Goal: Task Accomplishment & Management: Use online tool/utility

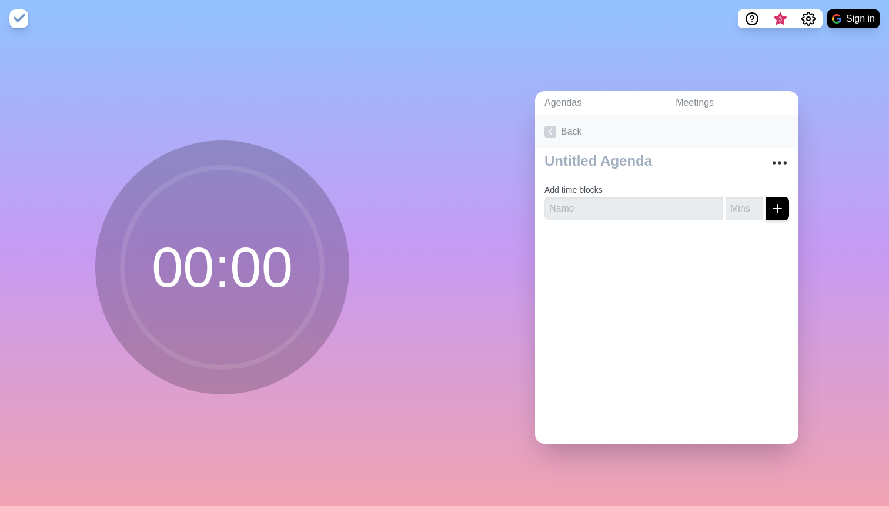
click at [610, 148] on link "Back" at bounding box center [666, 131] width 263 height 33
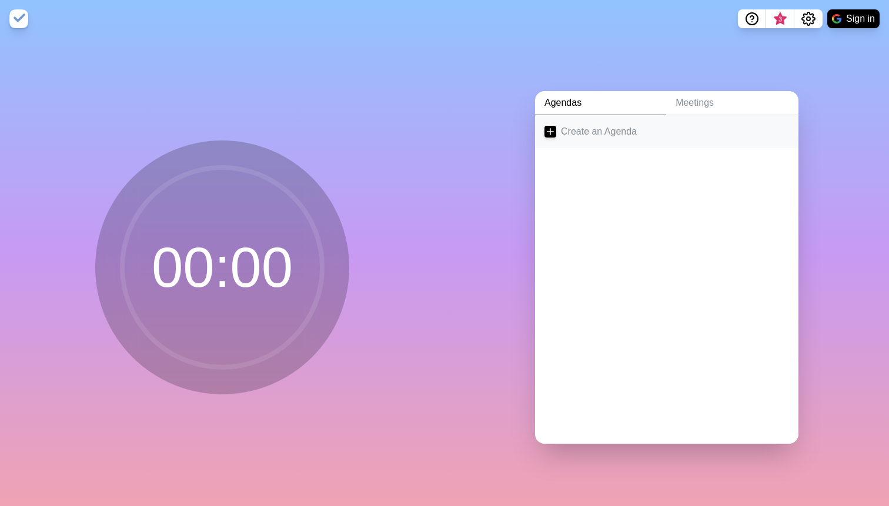
click at [557, 128] on link "Create an Agenda" at bounding box center [666, 131] width 263 height 33
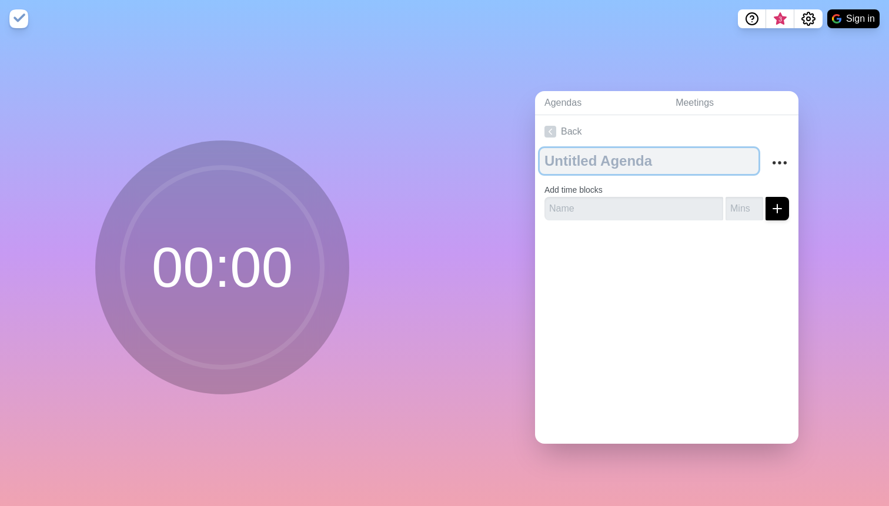
click at [599, 156] on textarea at bounding box center [649, 161] width 219 height 26
type textarea "N10"
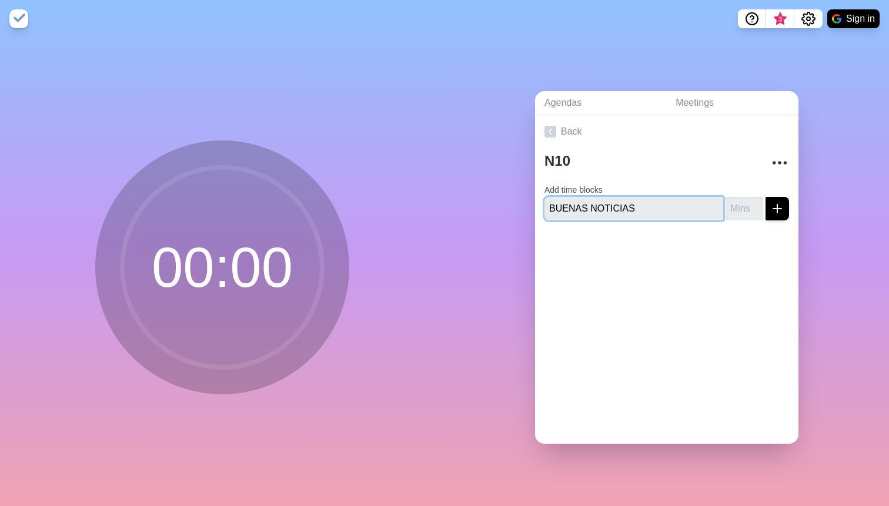
type input "BUENAS NOTICIAS"
click at [765, 197] on button "submit" at bounding box center [777, 209] width 24 height 24
type input "5"
click at [784, 208] on button "submit" at bounding box center [777, 209] width 24 height 24
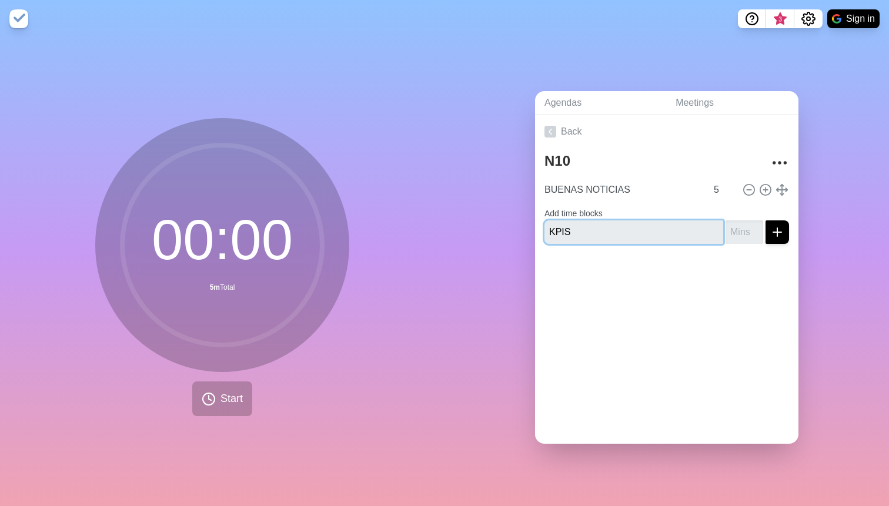
type input "KPIS"
click at [740, 229] on input "number" at bounding box center [745, 232] width 38 height 24
type input "5"
click at [775, 236] on icon "submit" at bounding box center [777, 232] width 14 height 14
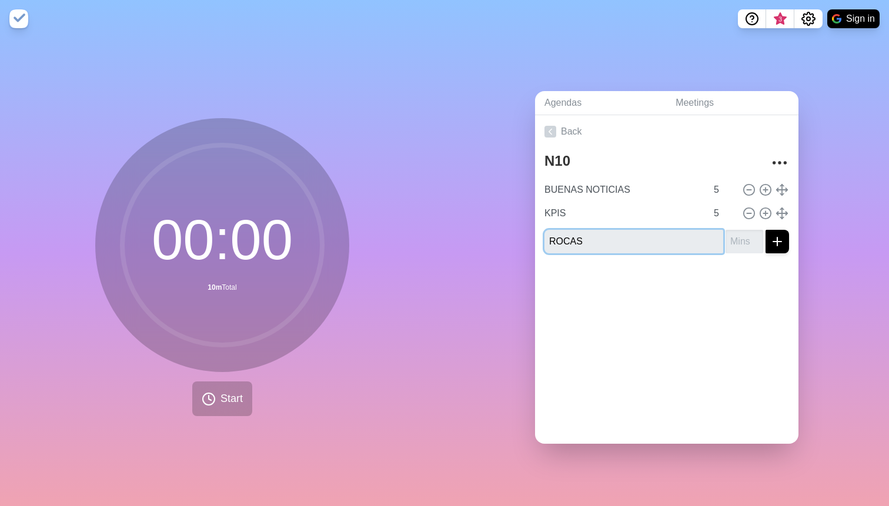
type input "ROCAS"
click at [746, 243] on input "number" at bounding box center [745, 242] width 38 height 24
type input "5"
click at [784, 232] on button "submit" at bounding box center [777, 242] width 24 height 24
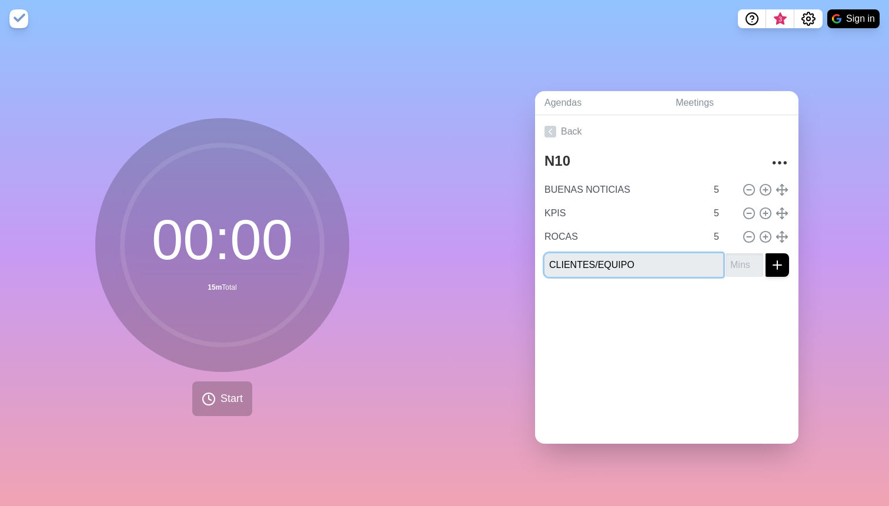
type input "CLIENTES/EQUIPO"
click at [765, 253] on button "submit" at bounding box center [777, 265] width 24 height 24
type input "5"
click at [548, 262] on input "CLIENTES/EQUIPO" at bounding box center [633, 265] width 179 height 24
type input "NEWS CLIENTES/EQUIPO"
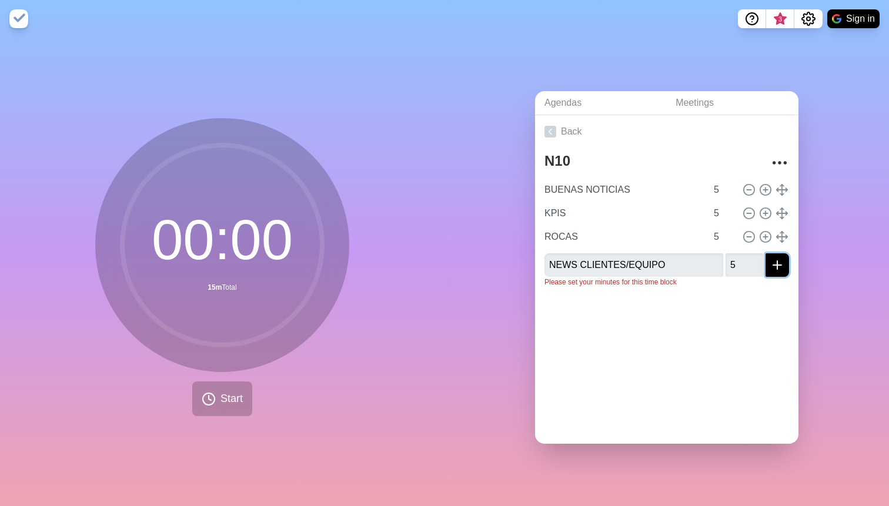
click at [774, 269] on icon "submit" at bounding box center [777, 265] width 14 height 14
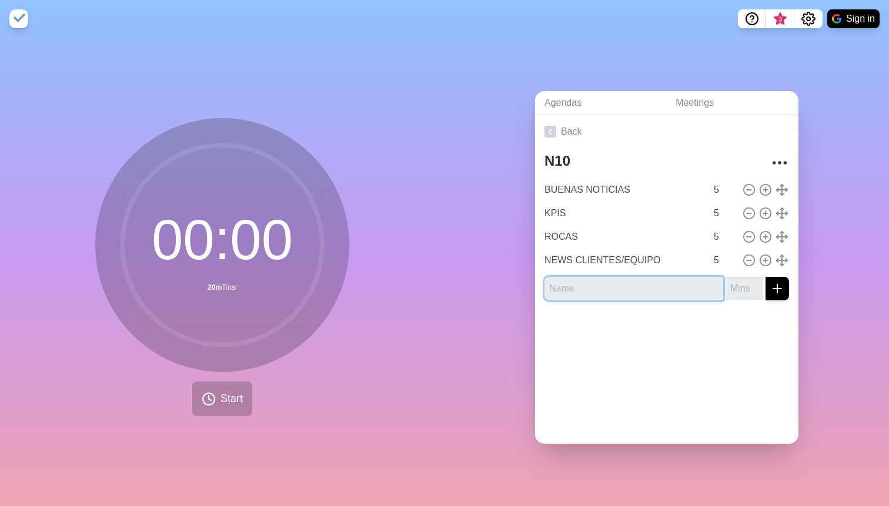
click at [626, 290] on input "text" at bounding box center [633, 289] width 179 height 24
type input "tareas"
type input "TAREAS"
click at [774, 282] on icon "submit" at bounding box center [777, 289] width 14 height 14
type input "5"
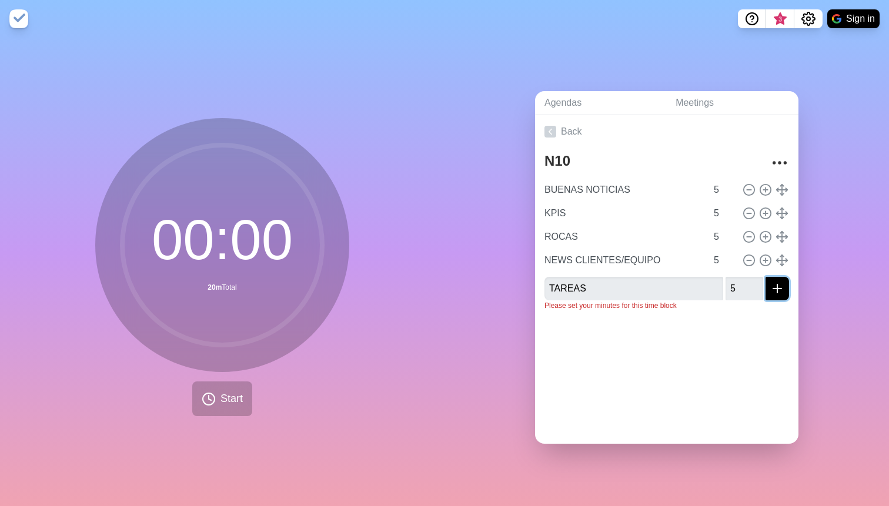
click at [783, 287] on icon "submit" at bounding box center [777, 289] width 14 height 14
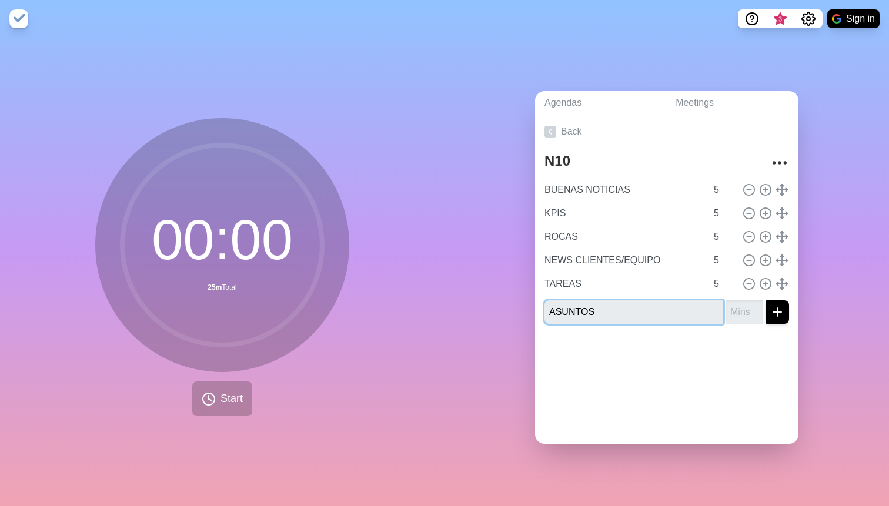
type input "ASUNTOS"
click at [783, 319] on button "submit" at bounding box center [777, 312] width 24 height 24
type input "60"
drag, startPoint x: 790, startPoint y: 310, endPoint x: 781, endPoint y: 310, distance: 8.8
click at [786, 310] on div "N10 BUENAS NOTICIAS 5 KPIS 5 ROCAS 5 NEWS CLIENTES/EQUIPO 5 TAREAS 5 ASUNTOS 60…" at bounding box center [666, 246] width 263 height 196
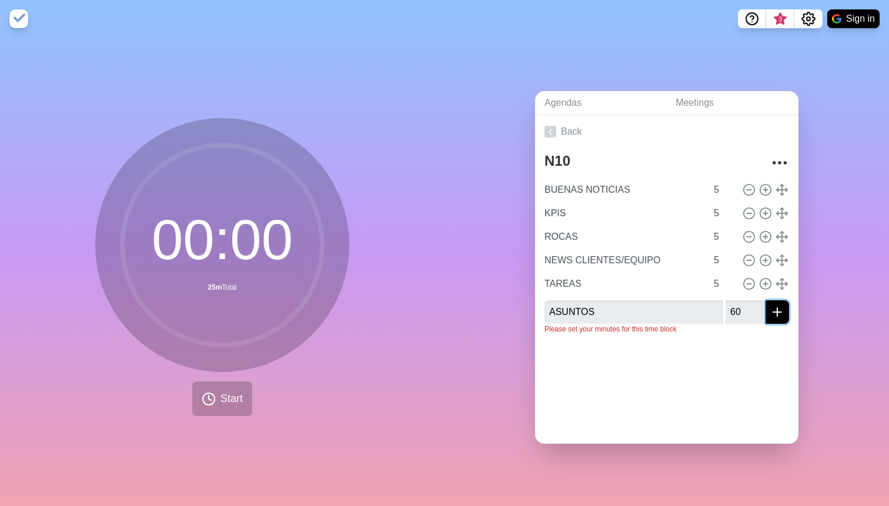
click at [781, 310] on icon "submit" at bounding box center [777, 312] width 14 height 14
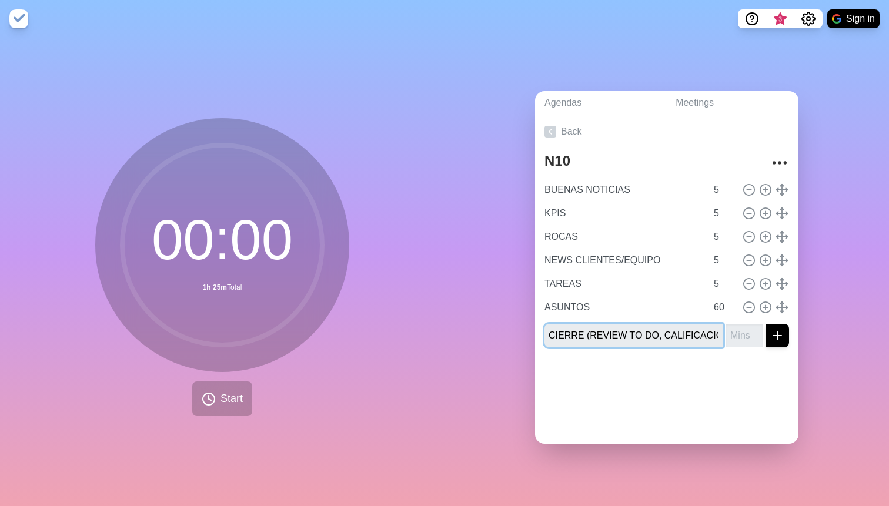
scroll to position [0, 4]
type input "CIERRE (REVIEW TO DO, CALIFICACION)"
click at [742, 326] on input "number" at bounding box center [745, 336] width 38 height 24
click at [740, 329] on input "number" at bounding box center [745, 336] width 38 height 24
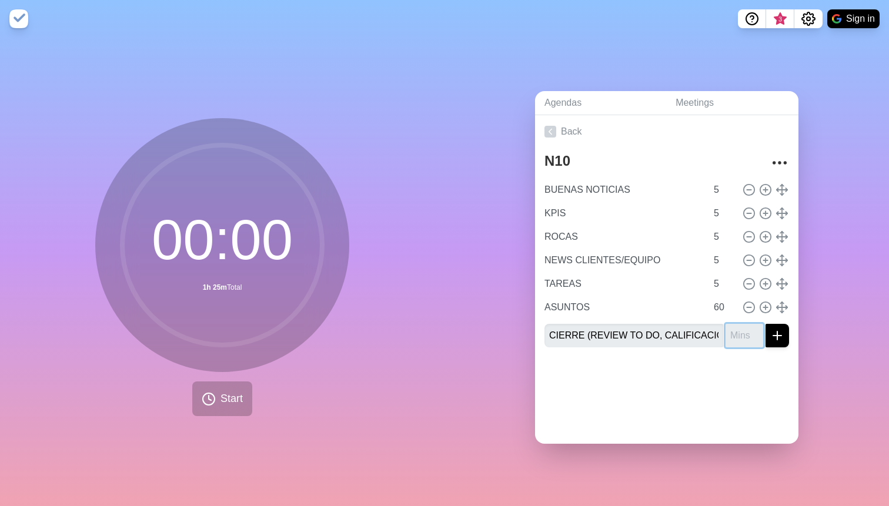
click at [740, 335] on input "number" at bounding box center [745, 336] width 38 height 24
type input "5"
click at [775, 336] on line "submit" at bounding box center [777, 336] width 8 height 0
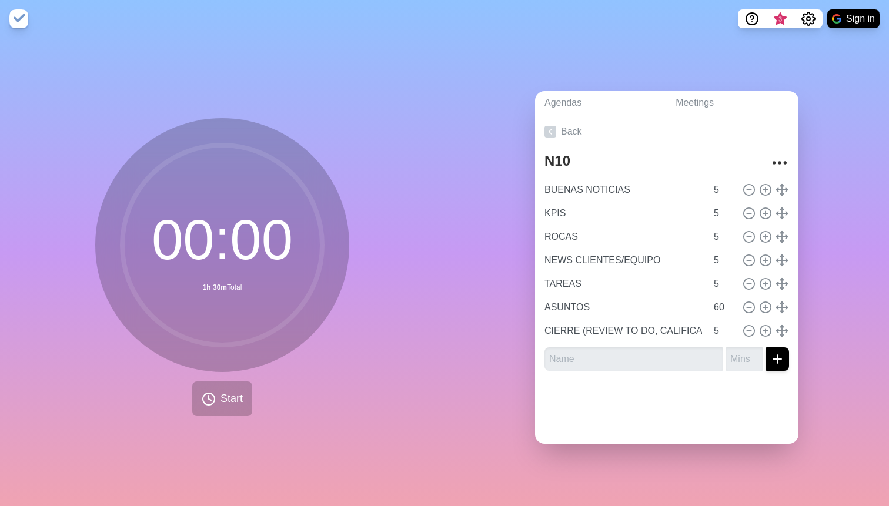
click at [760, 396] on div at bounding box center [666, 403] width 263 height 47
click at [551, 132] on icon at bounding box center [550, 132] width 12 height 12
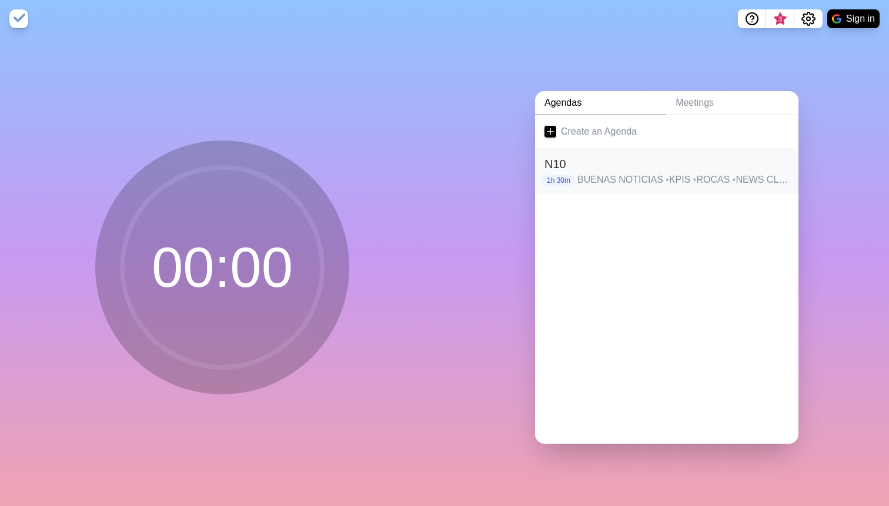
click at [597, 162] on h2 "N10" at bounding box center [666, 164] width 245 height 18
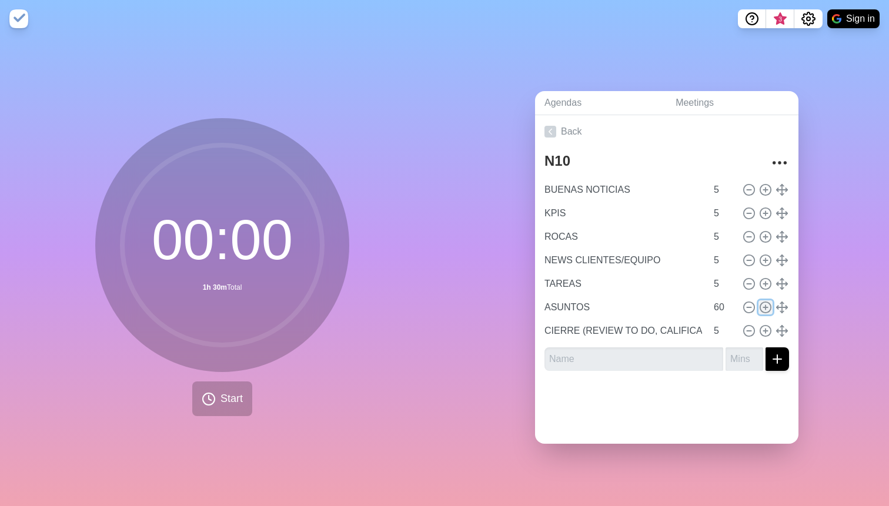
click at [772, 303] on button at bounding box center [765, 307] width 14 height 14
type input "ASUNTOS"
type input "60"
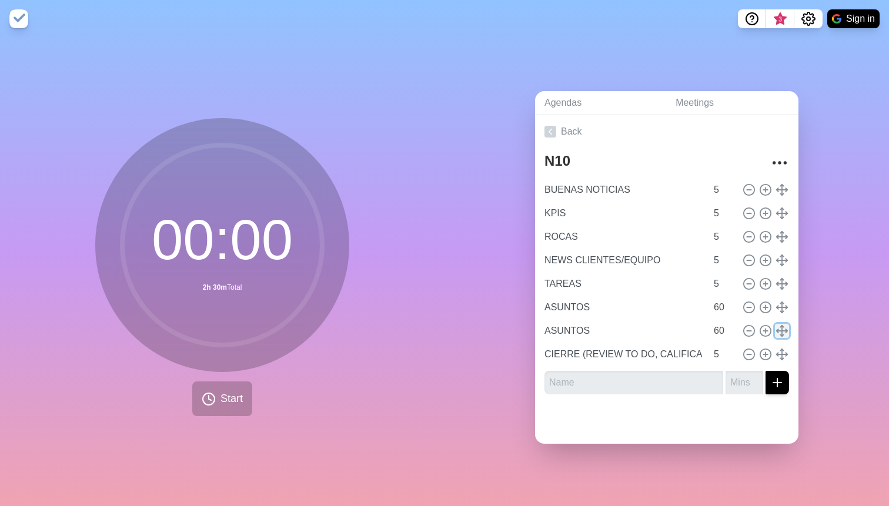
click at [784, 333] on icon at bounding box center [781, 331] width 13 height 13
drag, startPoint x: 784, startPoint y: 333, endPoint x: 641, endPoint y: 303, distance: 146.0
click at [641, 303] on div "BUENAS NOTICIAS 5 KPIS 5 ROCAS 5 NEWS CLIENTES/EQUIPO 5 TAREAS 5 ASUNTOS 60 ASU…" at bounding box center [666, 272] width 245 height 188
click at [751, 331] on icon at bounding box center [749, 331] width 13 height 13
type input "CIERRE (REVIEW TO DO, CALIFICACION)"
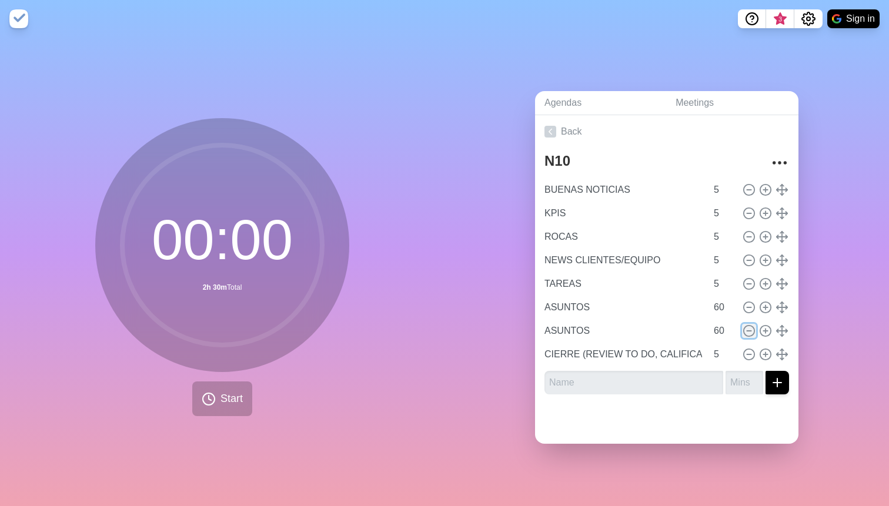
type input "5"
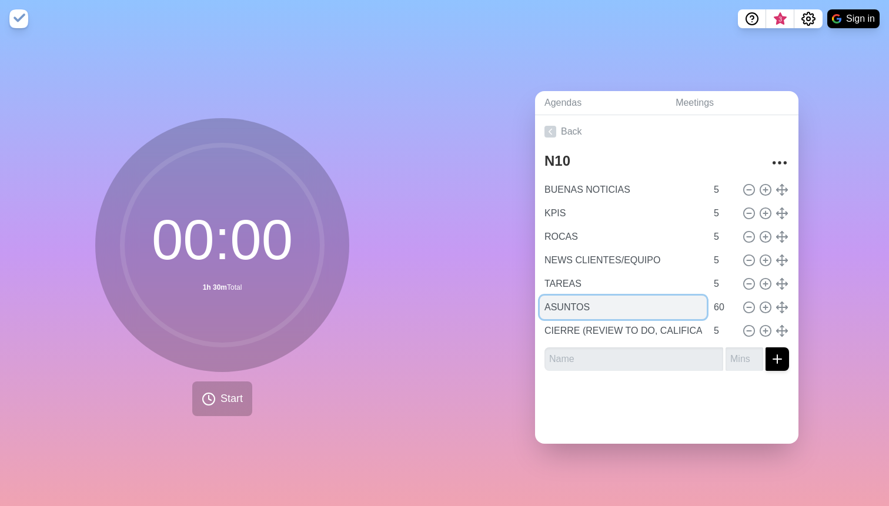
click at [647, 305] on input "ASUNTOS" at bounding box center [623, 308] width 167 height 24
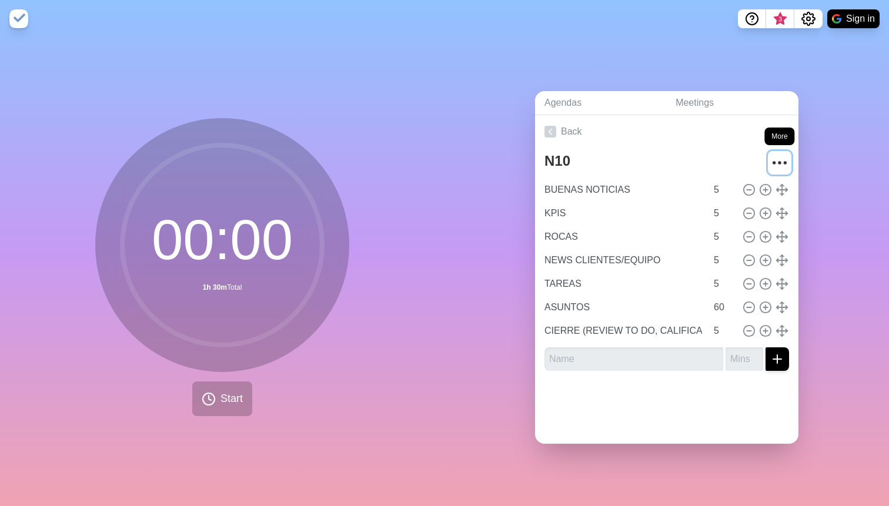
click at [783, 167] on icon "More" at bounding box center [779, 162] width 19 height 19
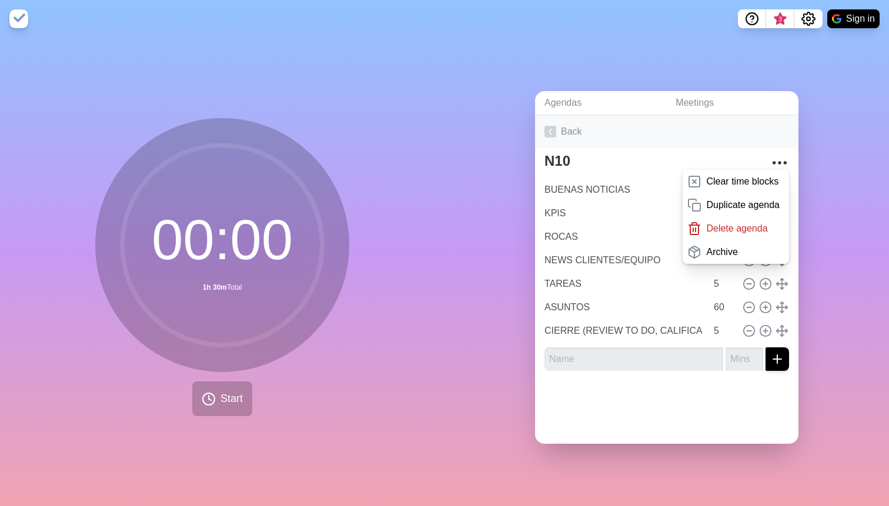
drag, startPoint x: 719, startPoint y: 257, endPoint x: 624, endPoint y: 123, distance: 164.4
click at [624, 123] on div "Back N10 Clear time blocks Duplicate agenda Delete agenda Archive BUENAS NOTICI…" at bounding box center [666, 247] width 263 height 265
click at [636, 133] on link "Back" at bounding box center [666, 131] width 263 height 33
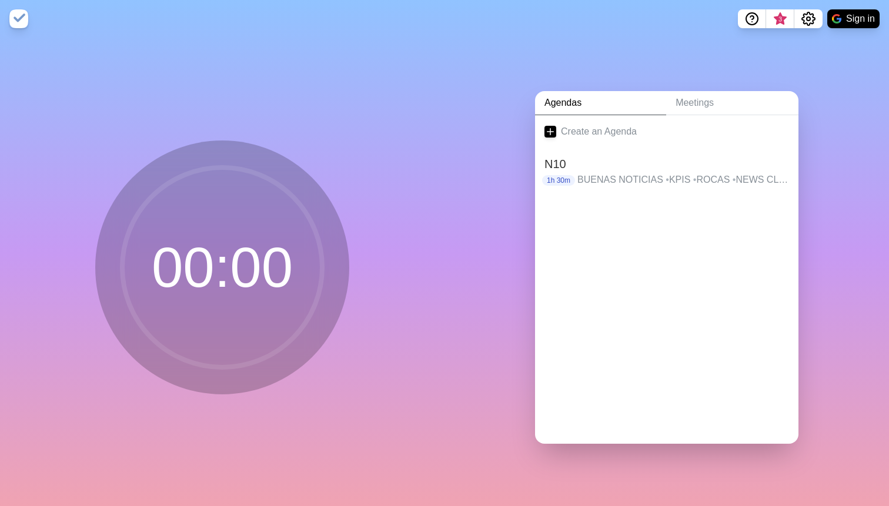
click at [636, 133] on link "Create an Agenda" at bounding box center [666, 131] width 263 height 33
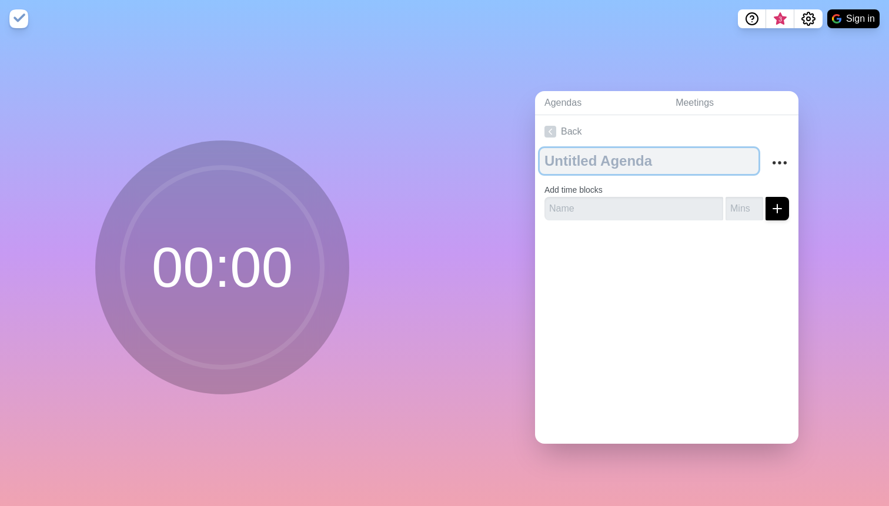
click at [677, 169] on textarea at bounding box center [649, 161] width 219 height 26
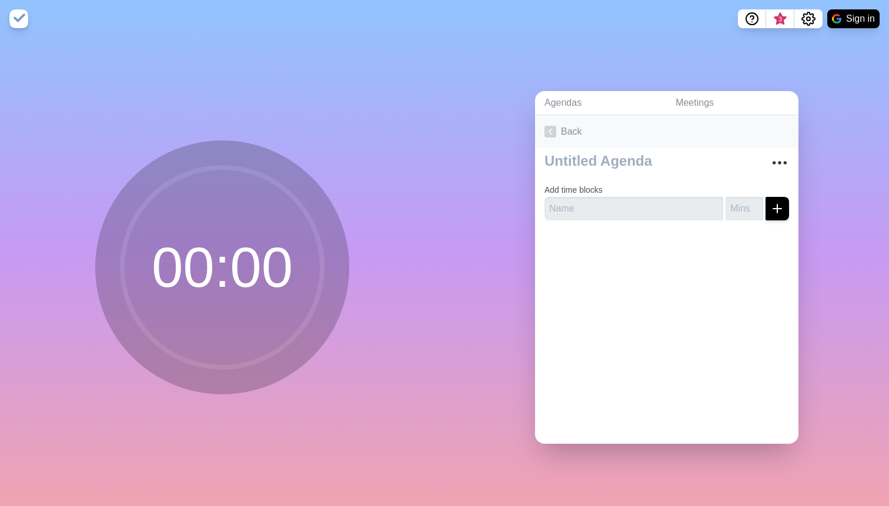
click at [555, 130] on icon at bounding box center [550, 132] width 12 height 12
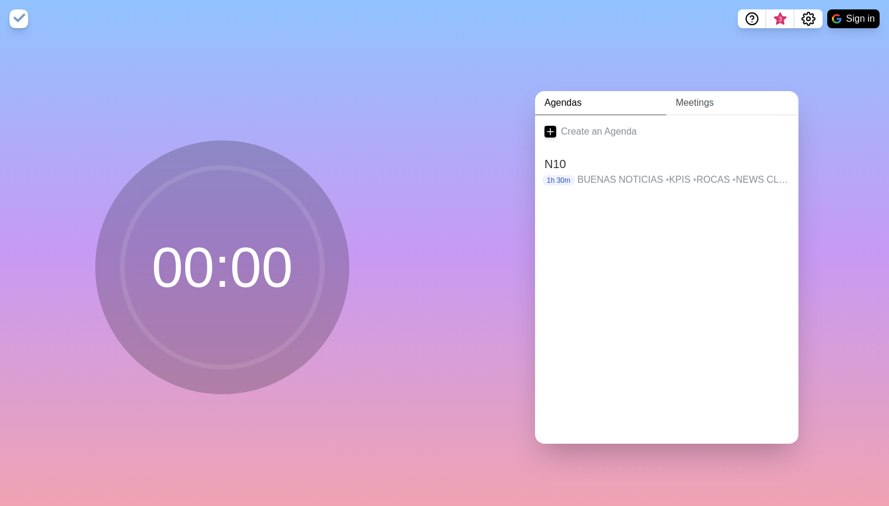
click at [708, 103] on link "Meetings" at bounding box center [732, 103] width 132 height 24
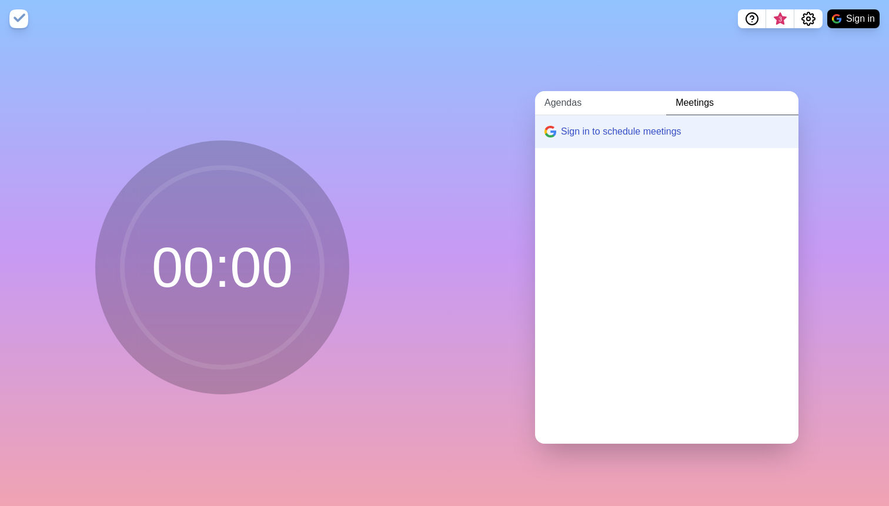
click at [601, 95] on link "Agendas" at bounding box center [600, 103] width 131 height 24
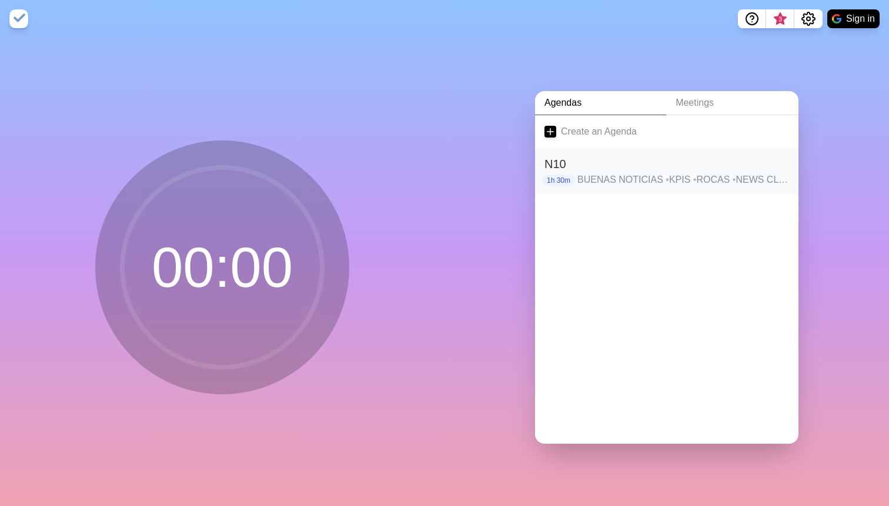
click at [691, 153] on div "N10 1h 30m BUENAS NOTICIAS • KPIS • ROCAS • NEWS CLIENTES/EQUIPO • TAREAS • ASU…" at bounding box center [666, 171] width 263 height 46
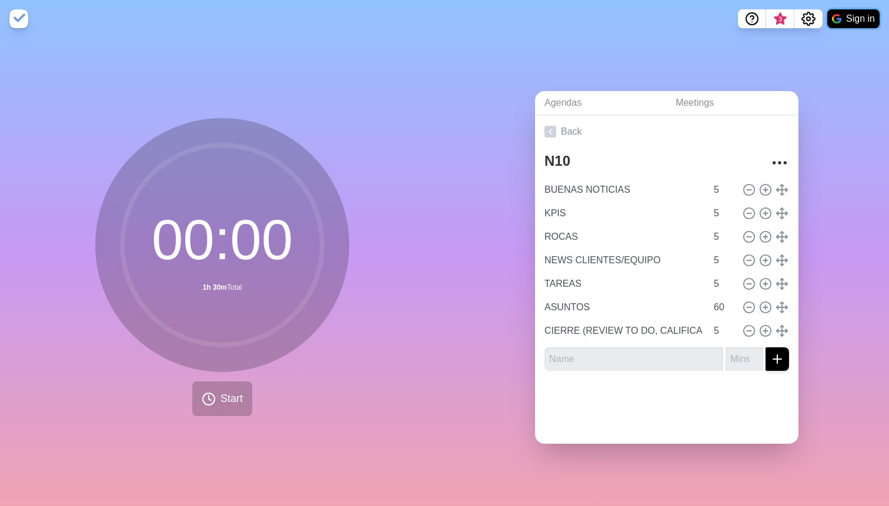
click at [871, 19] on button "Sign in" at bounding box center [853, 18] width 52 height 19
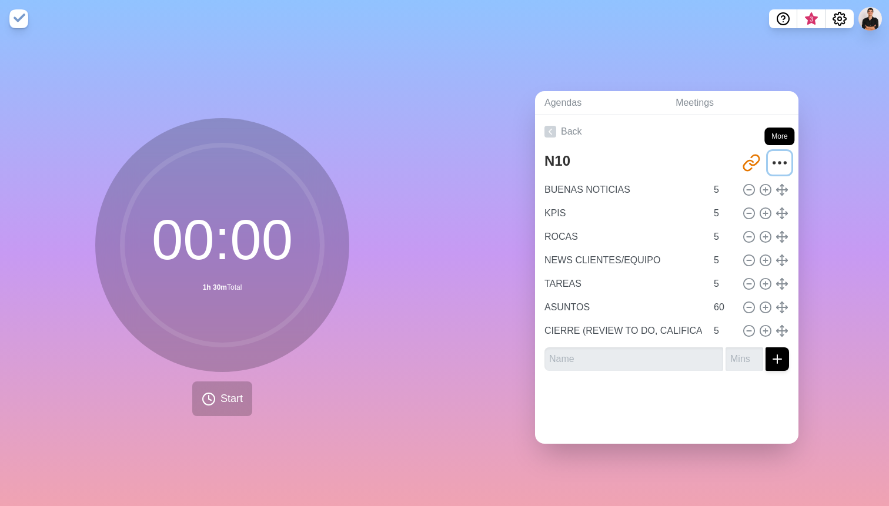
click at [775, 167] on icon "More" at bounding box center [779, 162] width 19 height 19
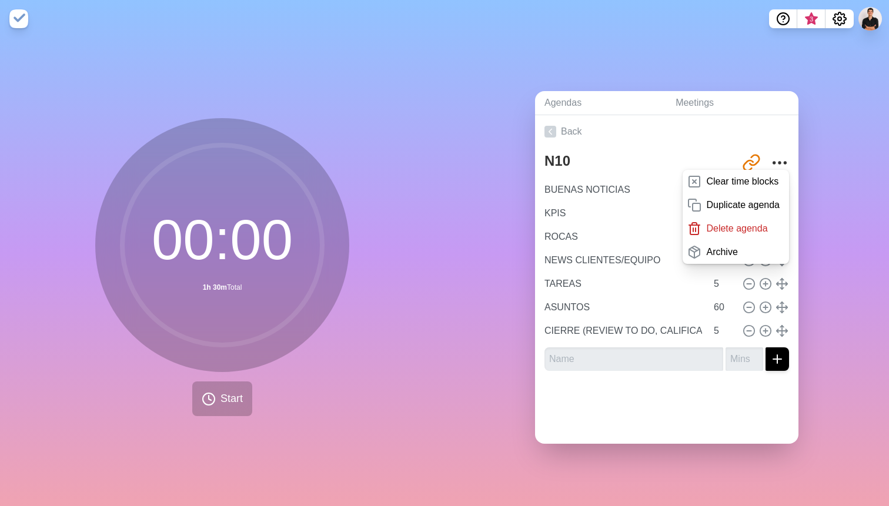
click at [871, 112] on div "Agendas Meetings Back N10 http://timeblocks.co/-OaM4tujY4SCJSQnh1aI Clear time …" at bounding box center [666, 272] width 444 height 469
click at [696, 128] on link "Back" at bounding box center [666, 131] width 263 height 33
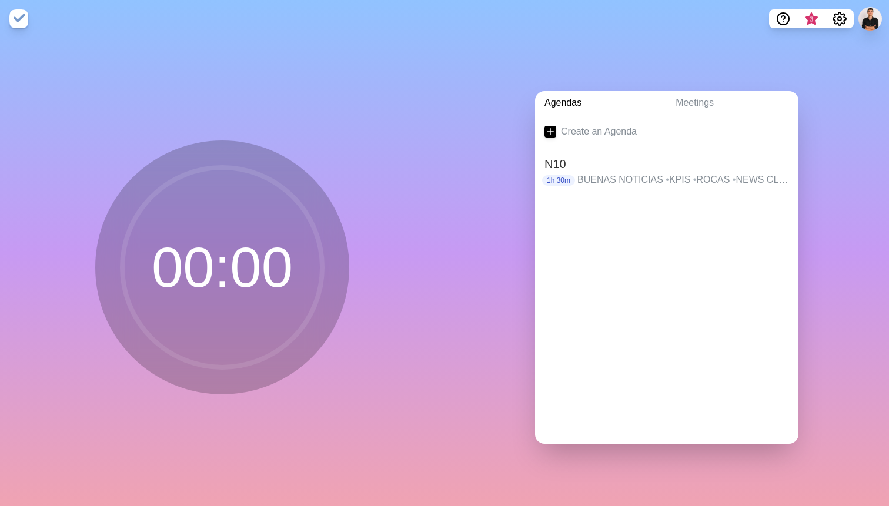
click at [373, 17] on nav "3" at bounding box center [444, 19] width 889 height 38
click at [604, 160] on h2 "N10" at bounding box center [666, 164] width 245 height 18
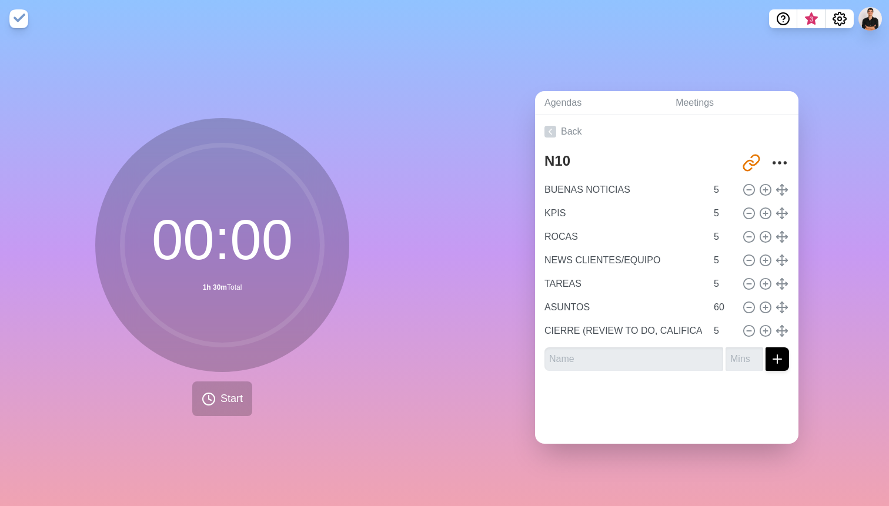
click at [490, 182] on div "Agendas Meetings Back N10 http://timeblocks.co/-OaM4tujY4SCJSQnh1aI BUENAS NOTI…" at bounding box center [666, 272] width 444 height 469
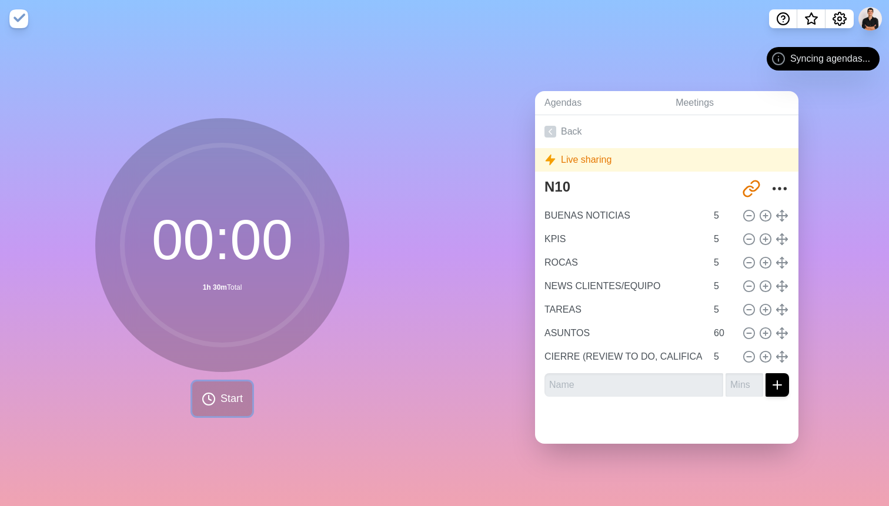
click at [213, 395] on icon at bounding box center [209, 399] width 14 height 14
click at [225, 391] on span "Start" at bounding box center [231, 399] width 22 height 16
click at [208, 391] on button "Start" at bounding box center [222, 399] width 60 height 35
click at [409, 271] on div "00 : 00 1h 30m Total Start" at bounding box center [222, 272] width 444 height 469
click at [236, 398] on span "Start" at bounding box center [231, 399] width 22 height 16
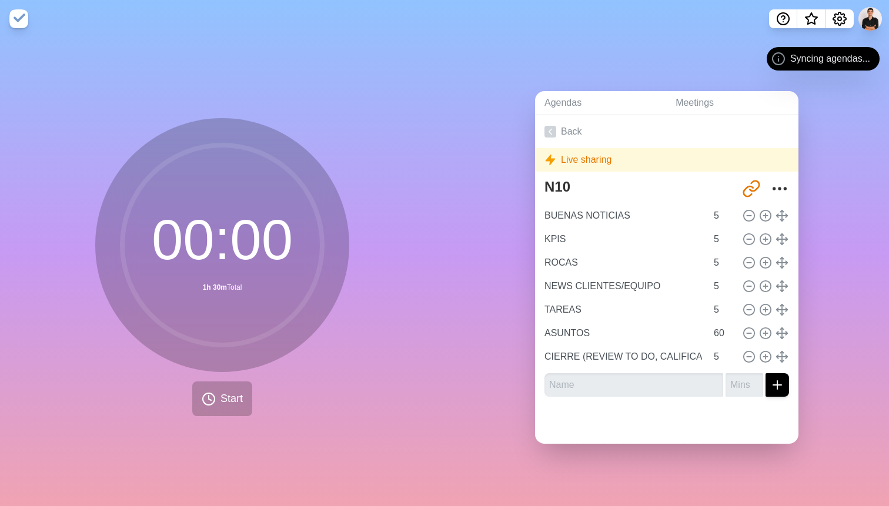
click at [417, 306] on div "00 : 00 1h 30m Total Start" at bounding box center [222, 272] width 444 height 469
